Goal: Information Seeking & Learning: Check status

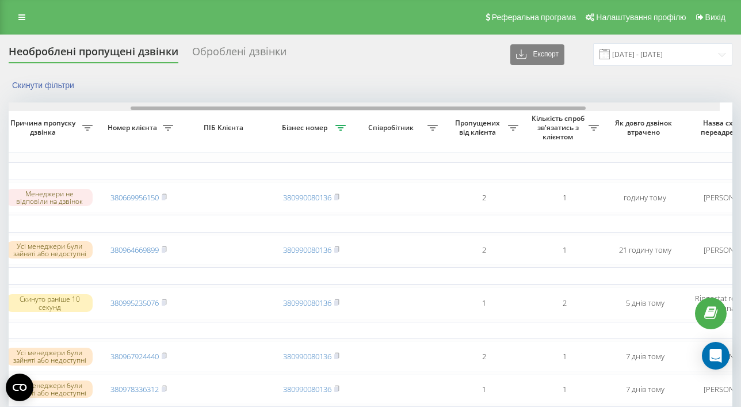
scroll to position [0, 227]
drag, startPoint x: 294, startPoint y: 108, endPoint x: 437, endPoint y: 113, distance: 143.4
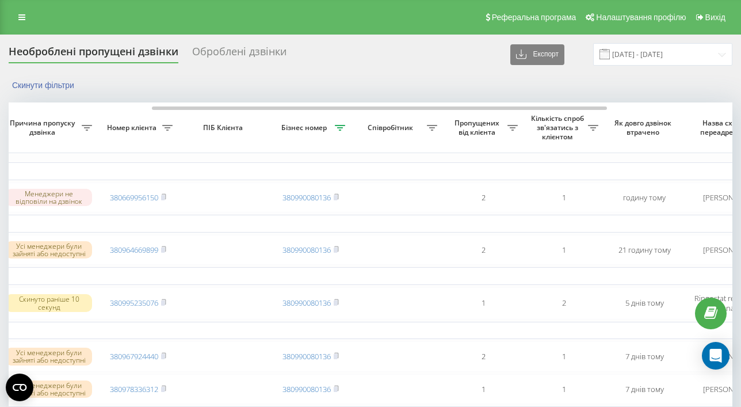
click at [408, 86] on div "Скинути фільтри" at bounding box center [371, 85] width 724 height 12
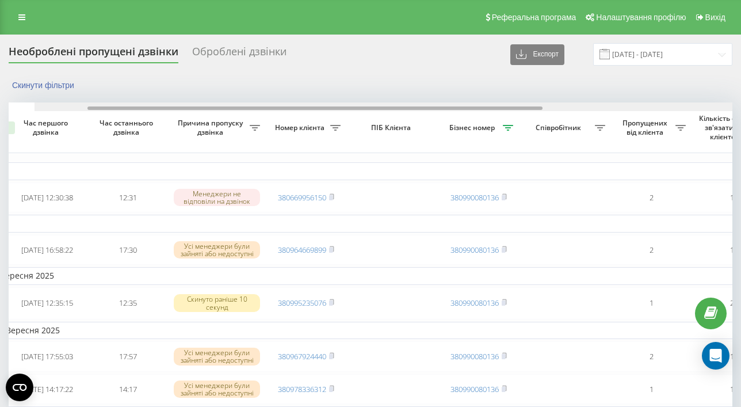
scroll to position [0, 0]
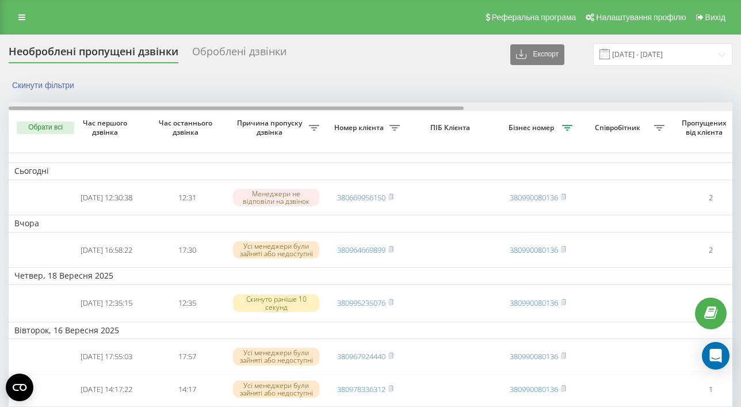
drag, startPoint x: 247, startPoint y: 109, endPoint x: 39, endPoint y: 110, distance: 207.8
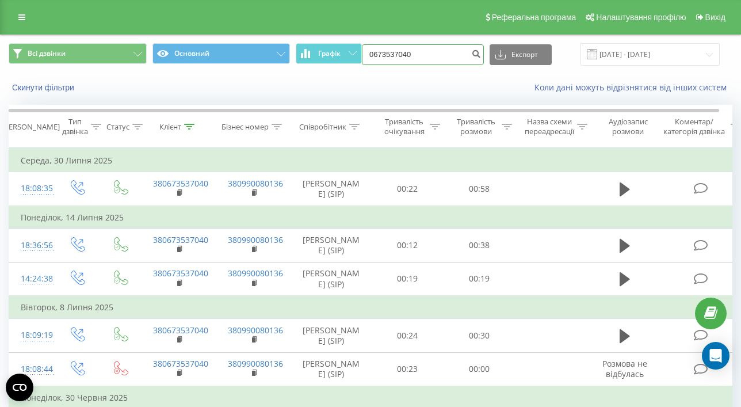
drag, startPoint x: 453, startPoint y: 55, endPoint x: 394, endPoint y: 48, distance: 59.7
click at [394, 48] on input "0673537040" at bounding box center [423, 54] width 122 height 21
paste input "02808"
type input "0673028080"
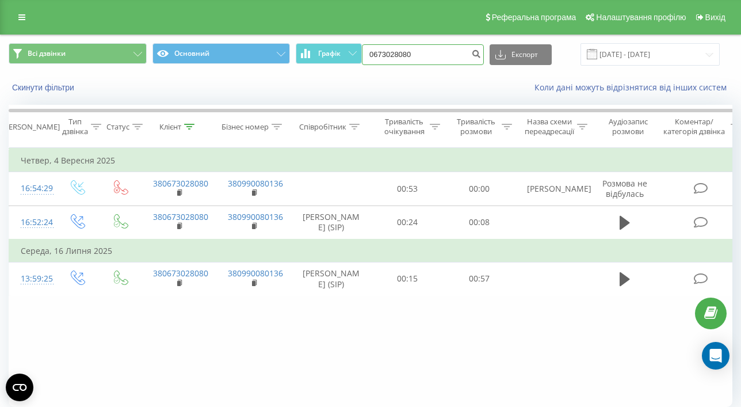
drag, startPoint x: 443, startPoint y: 49, endPoint x: 452, endPoint y: 54, distance: 10.1
click at [452, 54] on input "0673028080" at bounding box center [423, 54] width 122 height 21
paste input "95 464 15 1"
type input "095 464 15 10"
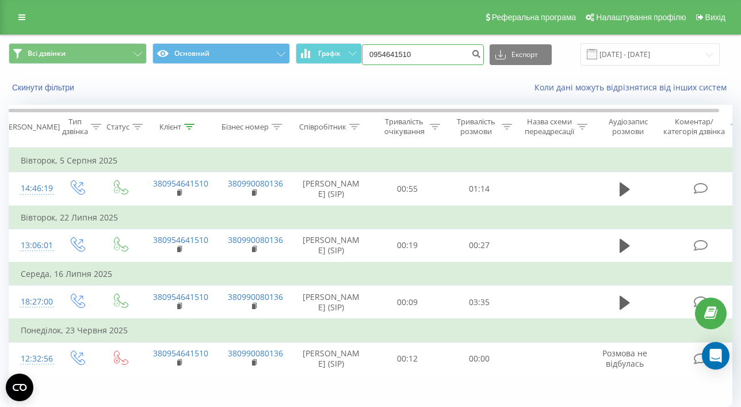
drag, startPoint x: 443, startPoint y: 53, endPoint x: 390, endPoint y: 52, distance: 52.4
click at [390, 52] on input "0954641510" at bounding box center [423, 54] width 122 height 21
paste input "67350643"
type input "0673506430"
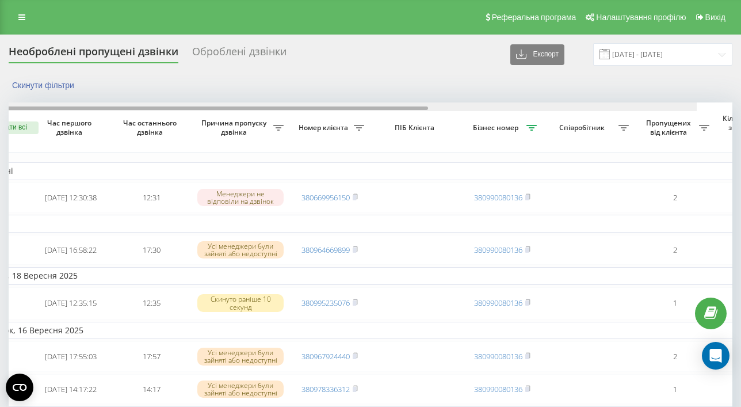
drag, startPoint x: 147, startPoint y: 110, endPoint x: 174, endPoint y: 110, distance: 26.5
click at [171, 110] on div at bounding box center [200, 107] width 455 height 3
click at [206, 110] on div at bounding box center [260, 107] width 455 height 3
drag, startPoint x: 231, startPoint y: 110, endPoint x: 243, endPoint y: 110, distance: 12.1
click at [235, 110] on div at bounding box center [260, 107] width 455 height 3
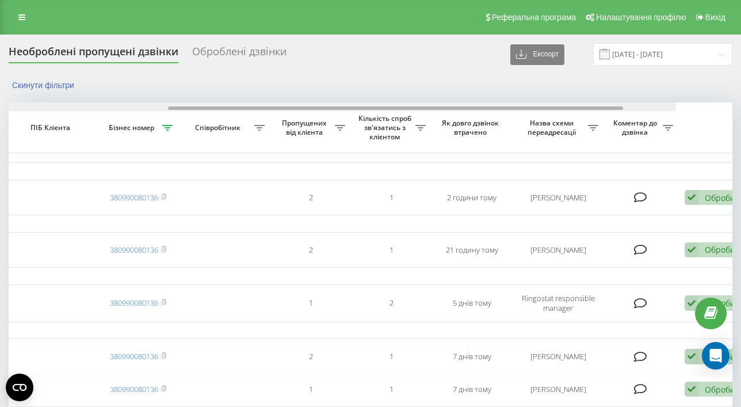
scroll to position [0, 406]
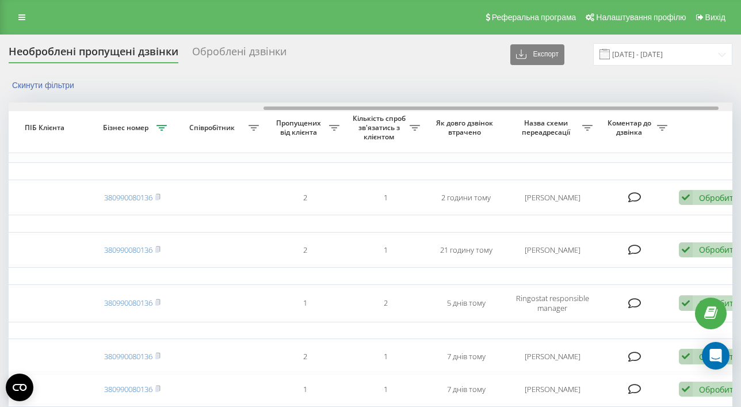
drag, startPoint x: 405, startPoint y: 107, endPoint x: 619, endPoint y: 108, distance: 214.1
click at [619, 108] on div at bounding box center [491, 107] width 455 height 3
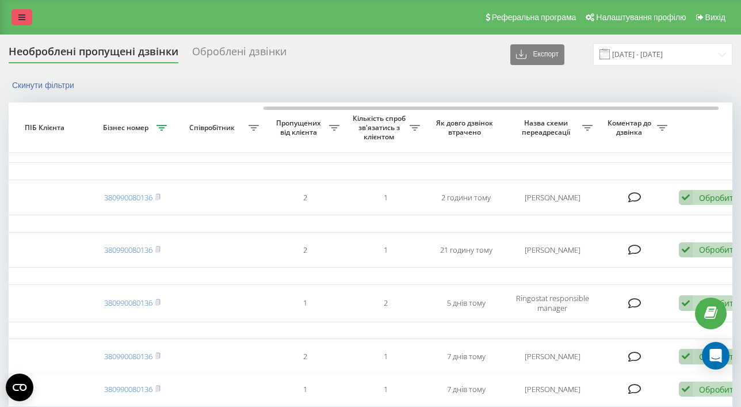
click at [21, 18] on icon at bounding box center [21, 17] width 7 height 8
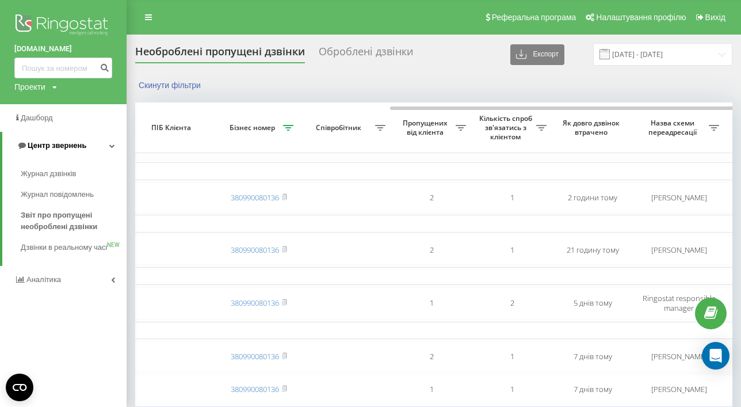
click at [64, 146] on span "Центр звернень" at bounding box center [57, 145] width 59 height 9
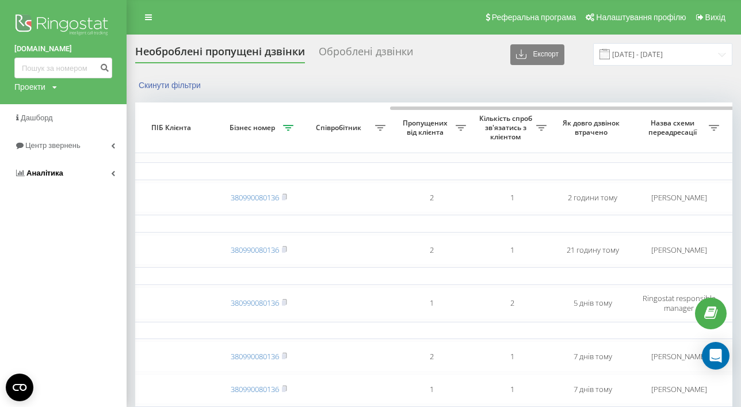
click at [63, 174] on link "Аналiтика" at bounding box center [63, 173] width 127 height 28
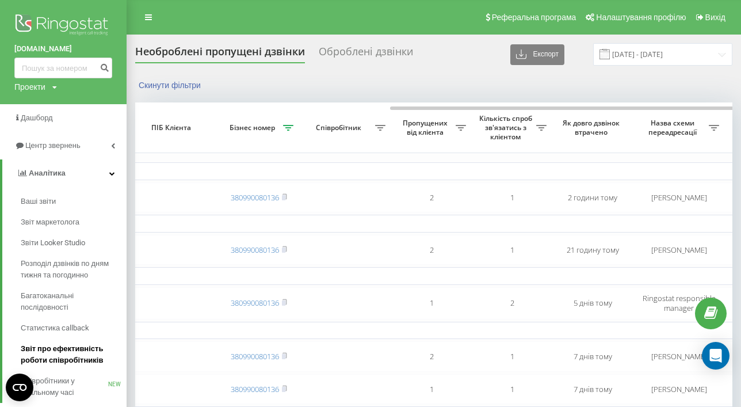
click at [60, 348] on span "Звіт про ефективність роботи співробітників" at bounding box center [71, 354] width 100 height 23
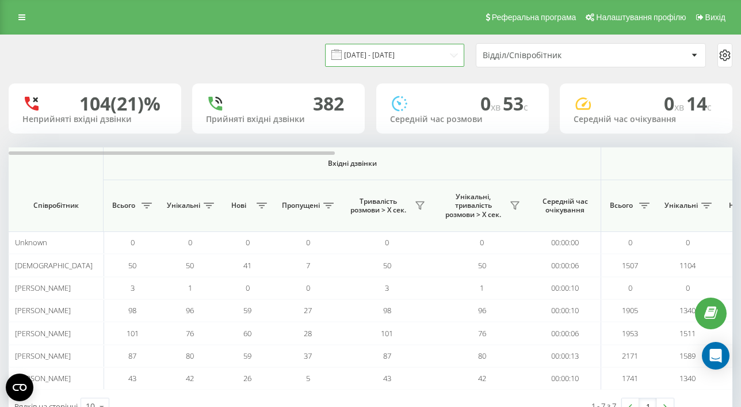
click at [417, 58] on input "[DATE] - [DATE]" at bounding box center [394, 55] width 139 height 22
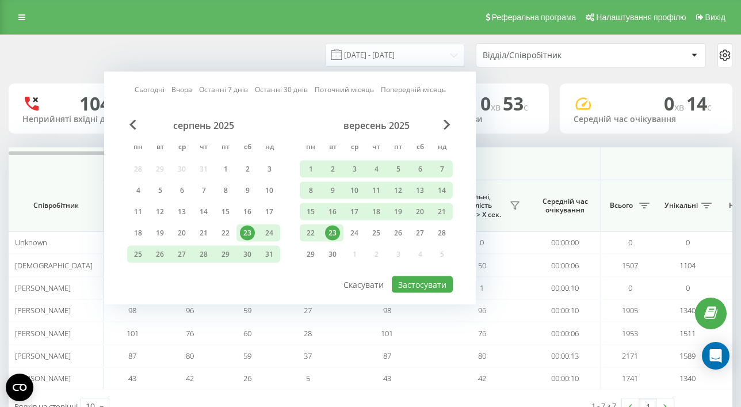
click at [331, 232] on div "23" at bounding box center [332, 233] width 15 height 15
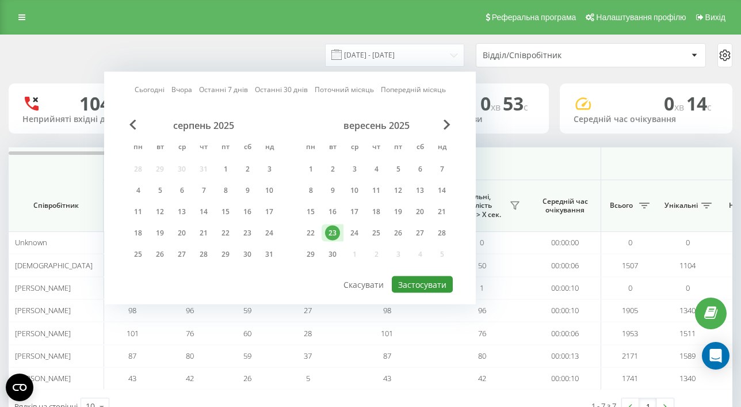
click at [420, 288] on button "Застосувати" at bounding box center [422, 284] width 61 height 17
type input "23.09.2025 - 23.09.2025"
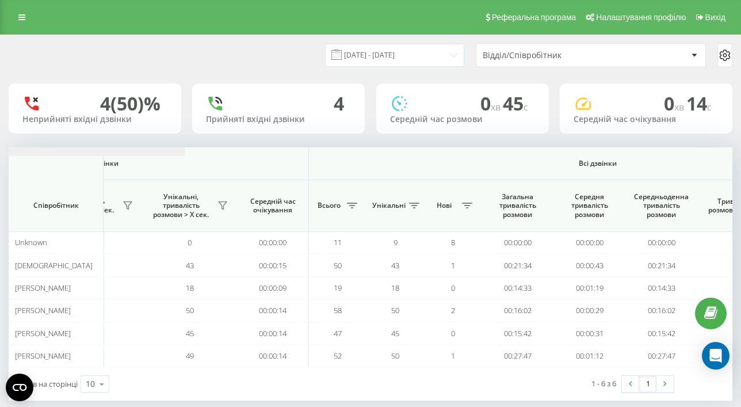
scroll to position [0, 882]
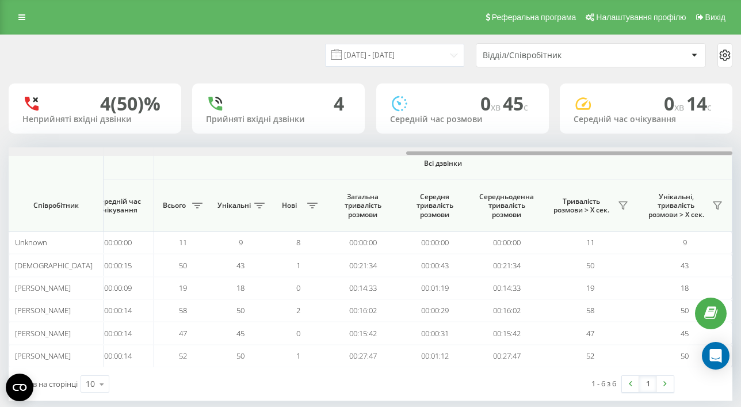
drag, startPoint x: 279, startPoint y: 152, endPoint x: 827, endPoint y: 158, distance: 548.5
click at [741, 158] on html "columbtrade.ua Проекти columbtrade.ua Дашборд Центр звернень Аналiтика Ваші зві…" at bounding box center [370, 203] width 741 height 407
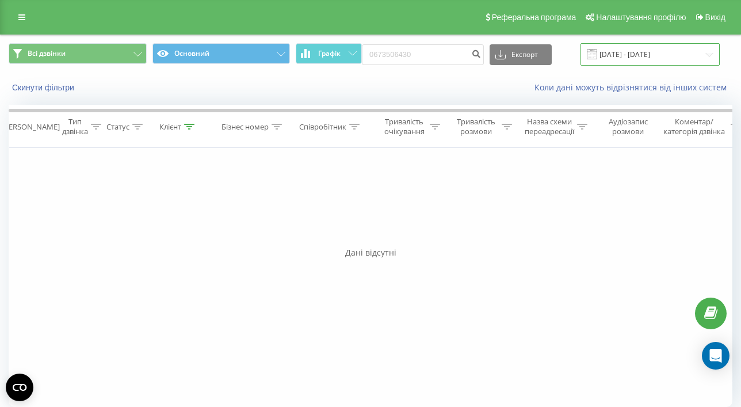
click at [631, 54] on input "[DATE] - [DATE]" at bounding box center [650, 54] width 139 height 22
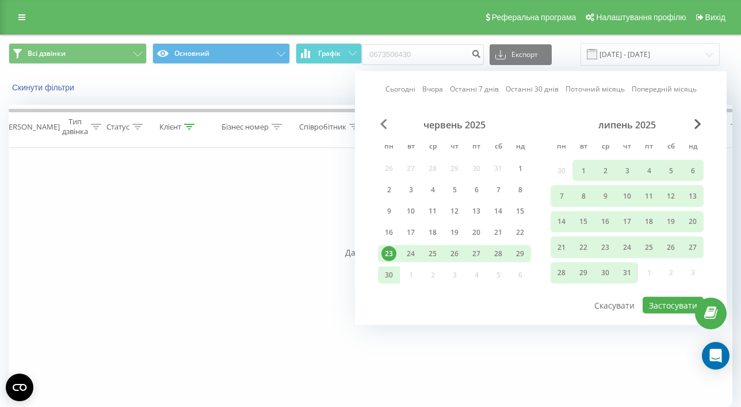
click at [381, 123] on span "Previous Month" at bounding box center [383, 124] width 7 height 10
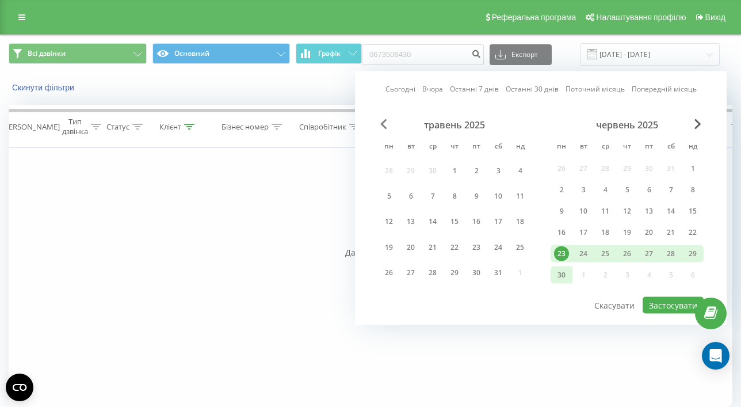
click at [381, 123] on span "Previous Month" at bounding box center [383, 124] width 7 height 10
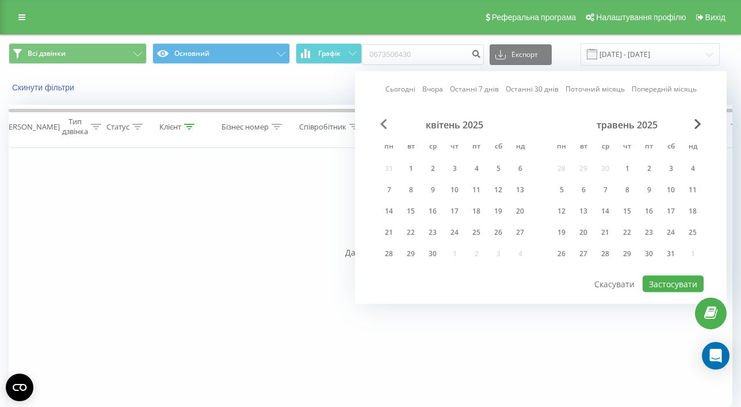
click at [381, 123] on span "Previous Month" at bounding box center [383, 124] width 7 height 10
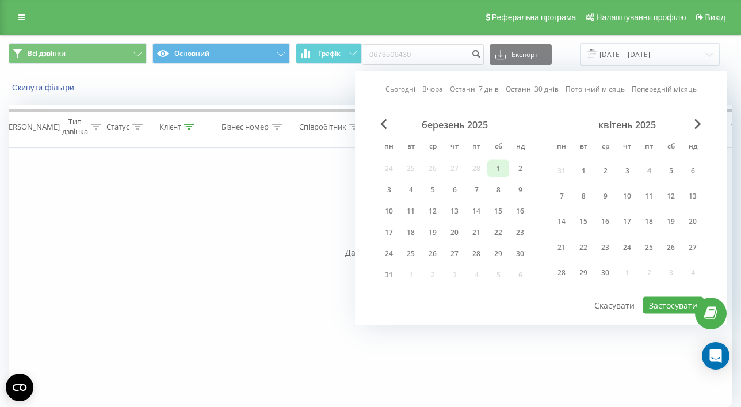
click at [497, 171] on div "1" at bounding box center [498, 168] width 15 height 15
click at [386, 129] on span "Previous Month" at bounding box center [383, 124] width 7 height 10
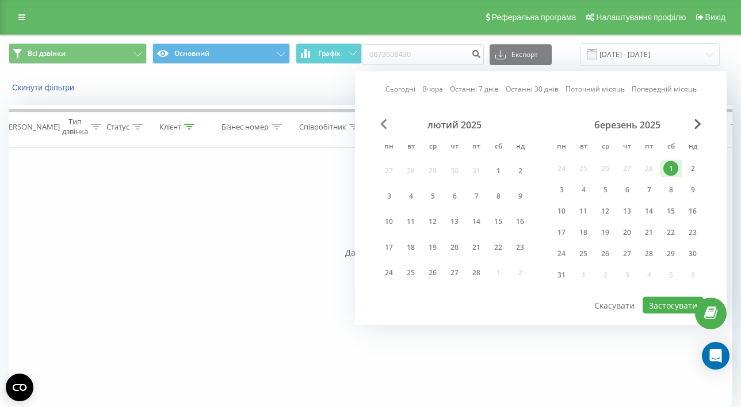
click at [386, 126] on span "Previous Month" at bounding box center [383, 124] width 7 height 10
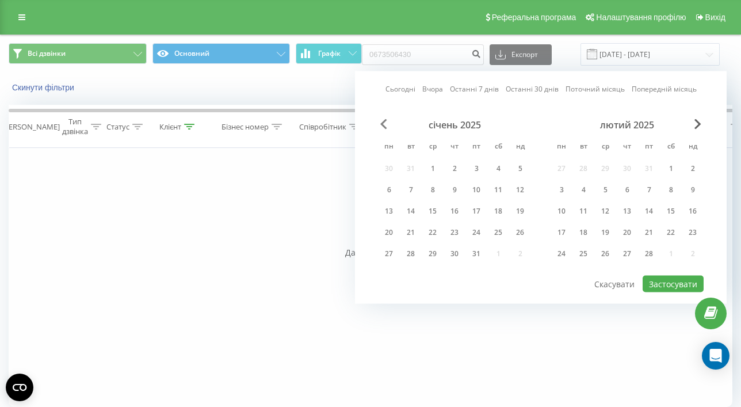
click at [386, 126] on span "Previous Month" at bounding box center [383, 124] width 7 height 10
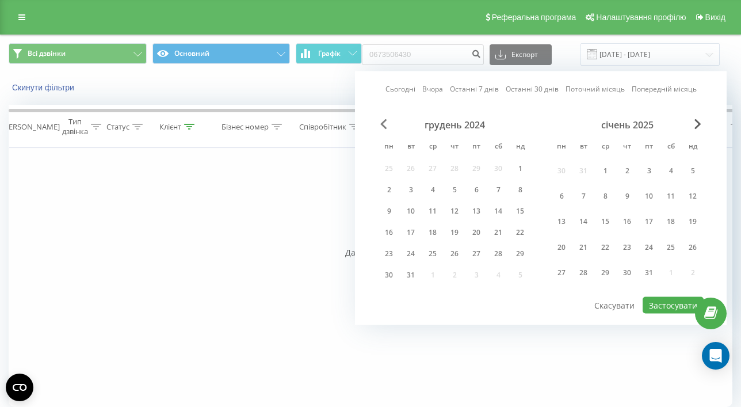
click at [386, 126] on span "Previous Month" at bounding box center [383, 124] width 7 height 10
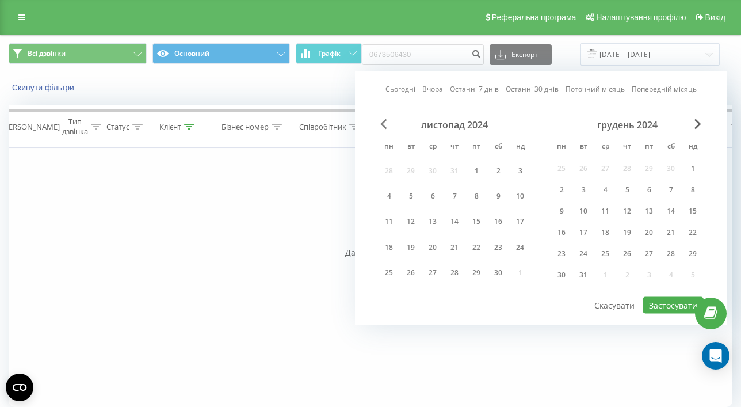
click at [386, 126] on span "Previous Month" at bounding box center [383, 124] width 7 height 10
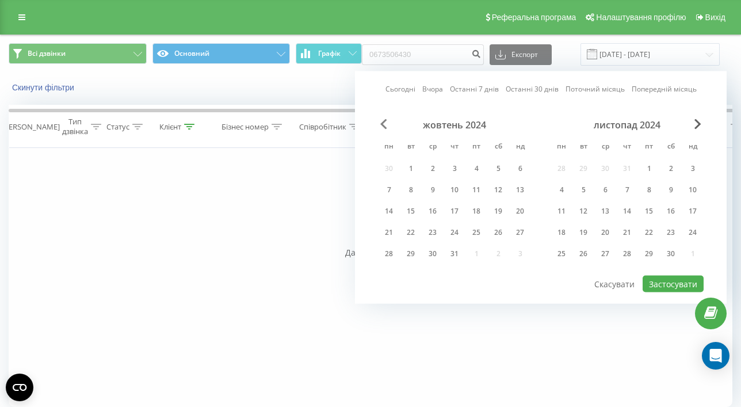
click at [386, 126] on span "Previous Month" at bounding box center [383, 124] width 7 height 10
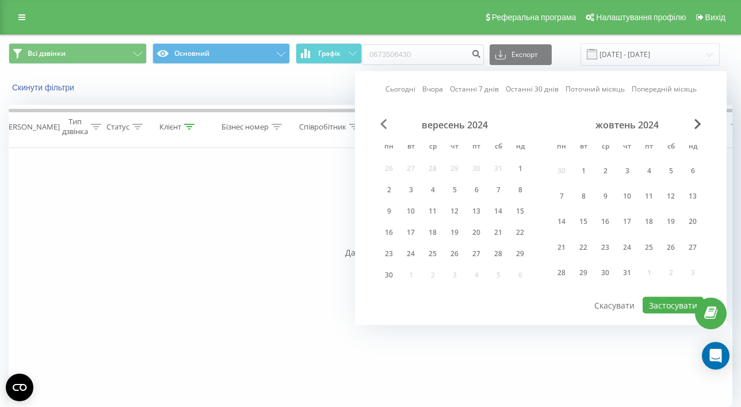
click at [386, 126] on span "Previous Month" at bounding box center [383, 124] width 7 height 10
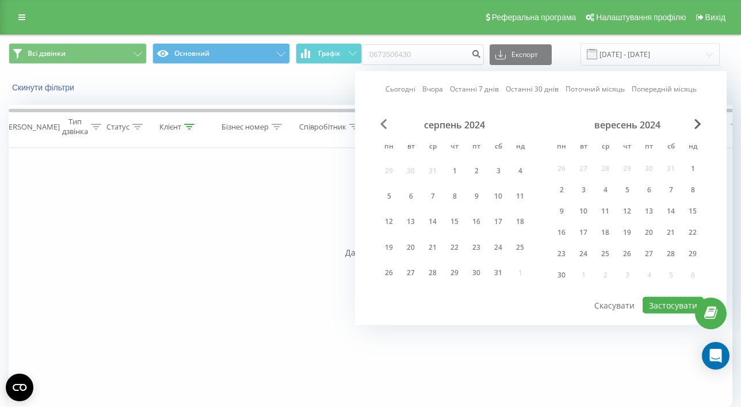
click at [386, 126] on span "Previous Month" at bounding box center [383, 124] width 7 height 10
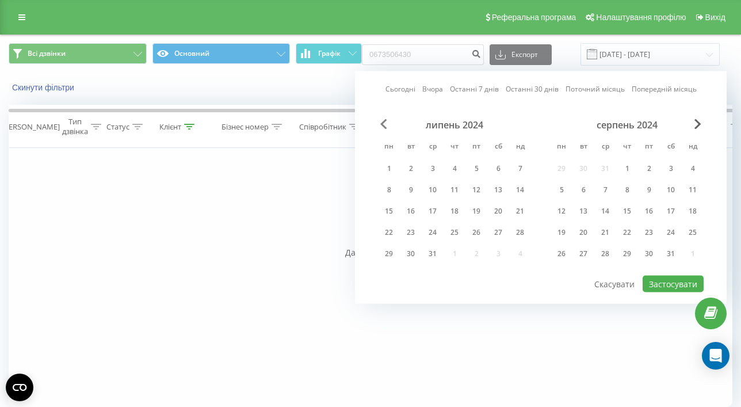
click at [385, 125] on span "Previous Month" at bounding box center [383, 124] width 7 height 10
